Goal: Task Accomplishment & Management: Complete application form

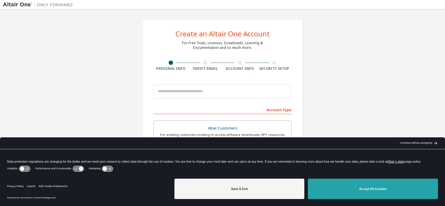
click at [342, 181] on button "Accept All Cookies" at bounding box center [373, 189] width 130 height 20
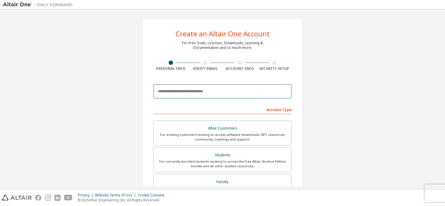
click at [197, 94] on input "email" at bounding box center [223, 91] width 138 height 14
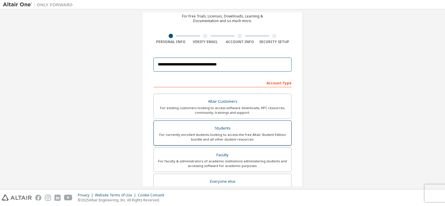
type input "**********"
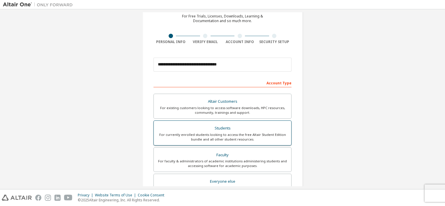
click at [225, 133] on div "For currently enrolled students looking to access the free Altair Student Editi…" at bounding box center [222, 137] width 131 height 9
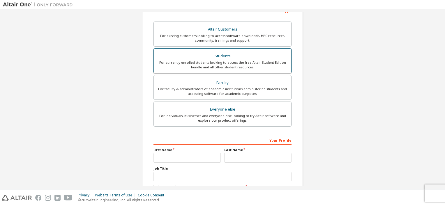
scroll to position [99, 0]
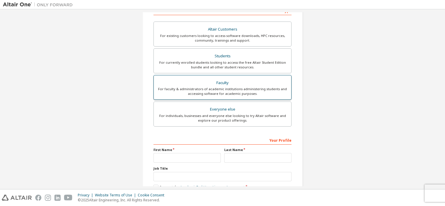
click at [257, 93] on div "For faculty & administrators of academic institutions administering students an…" at bounding box center [222, 91] width 131 height 9
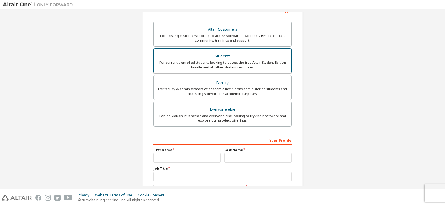
click at [267, 55] on div "Students" at bounding box center [222, 56] width 131 height 8
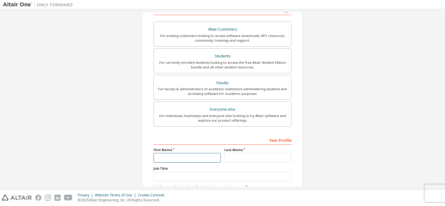
click at [188, 160] on input "text" at bounding box center [187, 158] width 67 height 10
type input "*******"
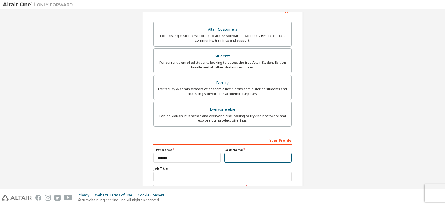
click at [242, 153] on input "text" at bounding box center [257, 158] width 67 height 10
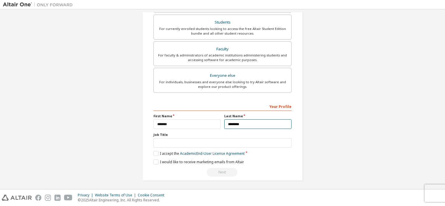
type input "********"
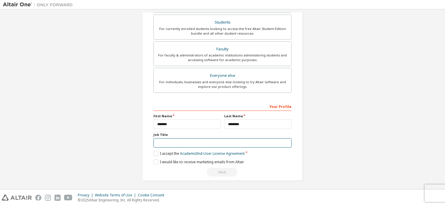
click at [217, 140] on input "text" at bounding box center [223, 143] width 138 height 10
type input "*******"
click at [154, 152] on label "I accept the Academic End-User License Agreement" at bounding box center [199, 153] width 91 height 5
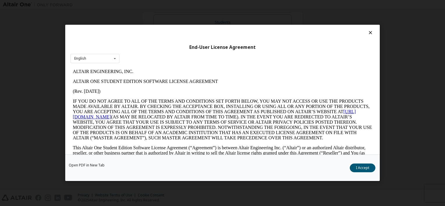
scroll to position [0, 0]
click at [110, 57] on div "English English" at bounding box center [95, 59] width 49 height 10
click at [364, 167] on button "I Accept" at bounding box center [363, 168] width 26 height 9
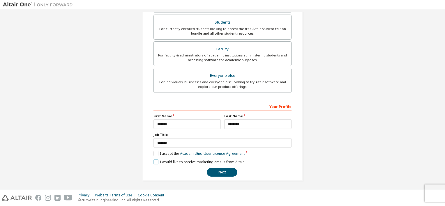
click at [154, 162] on label "I would like to receive marketing emails from Altair" at bounding box center [199, 162] width 91 height 5
click at [216, 173] on button "Next" at bounding box center [222, 172] width 31 height 9
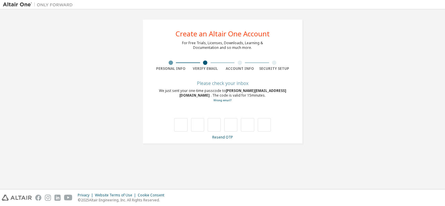
type input "*"
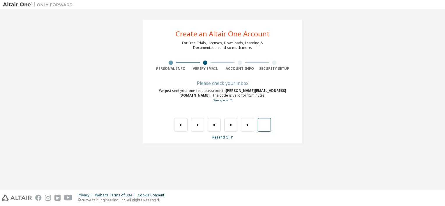
type input "*"
